Goal: Information Seeking & Learning: Understand process/instructions

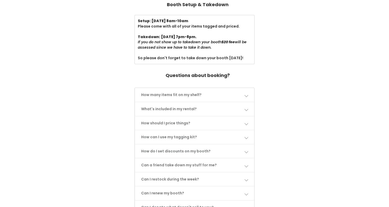
scroll to position [185, 0]
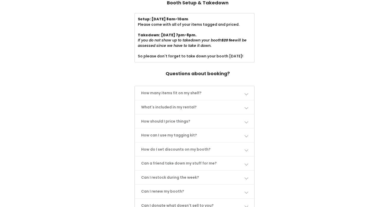
click at [239, 161] on link "Can a friend take down my stuff for me?" at bounding box center [194, 163] width 119 height 14
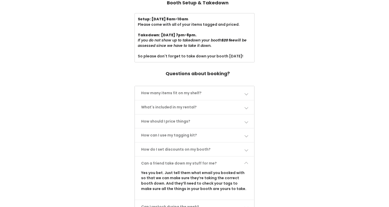
click at [239, 161] on link "Can a friend take down my stuff for me?" at bounding box center [194, 163] width 119 height 14
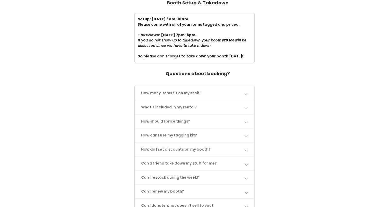
click at [229, 93] on link "How many items fit on my shelf?" at bounding box center [194, 93] width 119 height 14
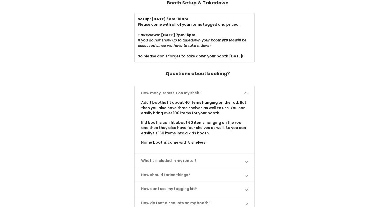
click at [234, 100] on p "Adult booths fit about 40 items hanging on the rod. But then you also have thre…" at bounding box center [194, 108] width 107 height 16
click at [204, 158] on link "What's included in my rental?" at bounding box center [194, 161] width 119 height 14
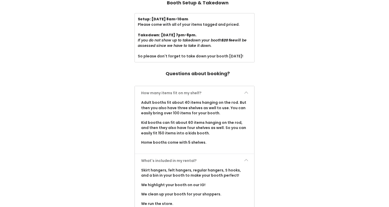
click at [245, 91] on span at bounding box center [246, 93] width 4 height 4
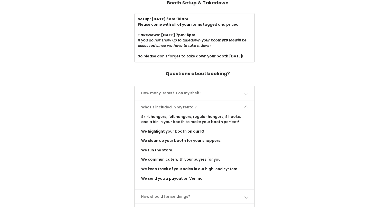
click at [245, 91] on span at bounding box center [246, 93] width 4 height 4
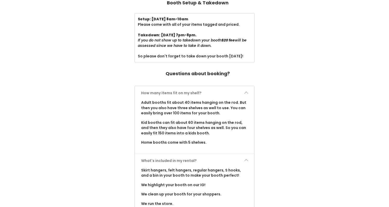
click at [245, 160] on span at bounding box center [246, 161] width 4 height 4
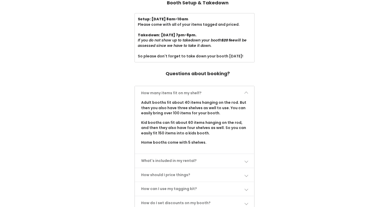
click at [246, 174] on span at bounding box center [246, 175] width 4 height 4
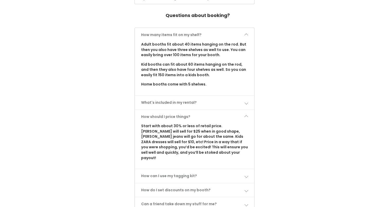
scroll to position [244, 0]
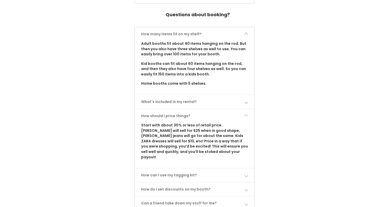
click at [247, 114] on span at bounding box center [246, 116] width 4 height 4
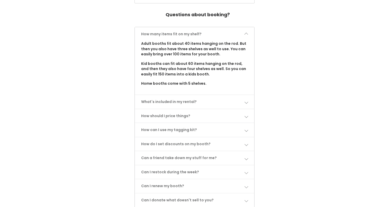
click at [245, 127] on link "How can I use my tagging kit?" at bounding box center [194, 130] width 119 height 14
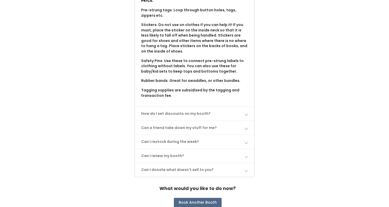
scroll to position [416, 0]
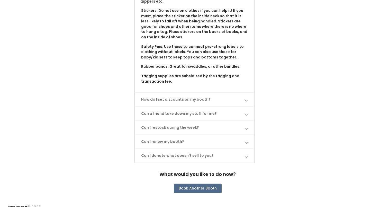
click at [211, 95] on link "How do I set discounts on my booth?" at bounding box center [194, 100] width 119 height 14
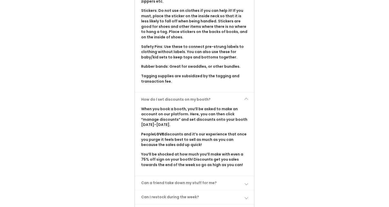
click at [211, 95] on link "How do I set discounts on my booth?" at bounding box center [194, 100] width 119 height 14
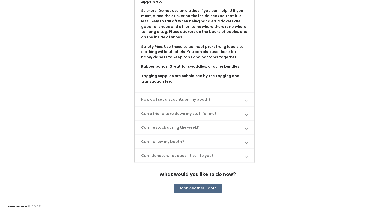
click at [185, 121] on link "Can I restock during the week?" at bounding box center [194, 128] width 119 height 14
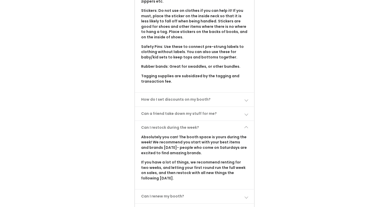
click at [186, 121] on link "Can I restock during the week?" at bounding box center [194, 128] width 119 height 14
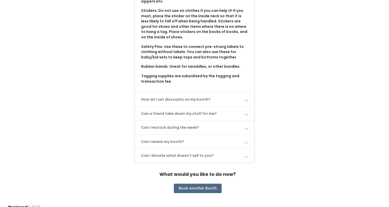
click at [172, 135] on link "Can I renew my booth?" at bounding box center [194, 142] width 119 height 14
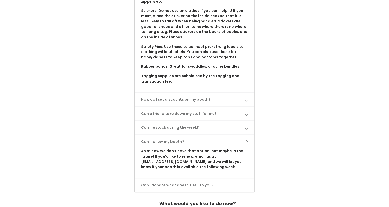
click at [171, 135] on link "Can I renew my booth?" at bounding box center [194, 142] width 119 height 14
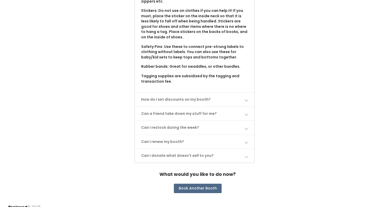
click at [163, 149] on link "Can I donate what doesn't sell to you?" at bounding box center [194, 156] width 119 height 14
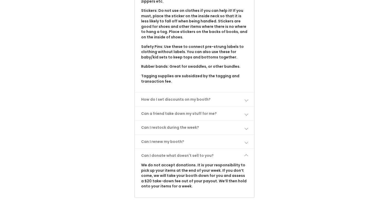
click at [163, 149] on link "Can I donate what doesn't sell to you?" at bounding box center [194, 156] width 119 height 14
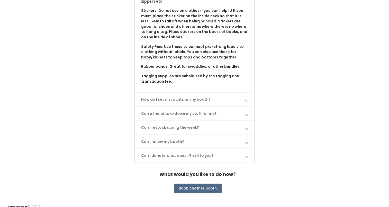
scroll to position [8, 0]
